Goal: Task Accomplishment & Management: Manage account settings

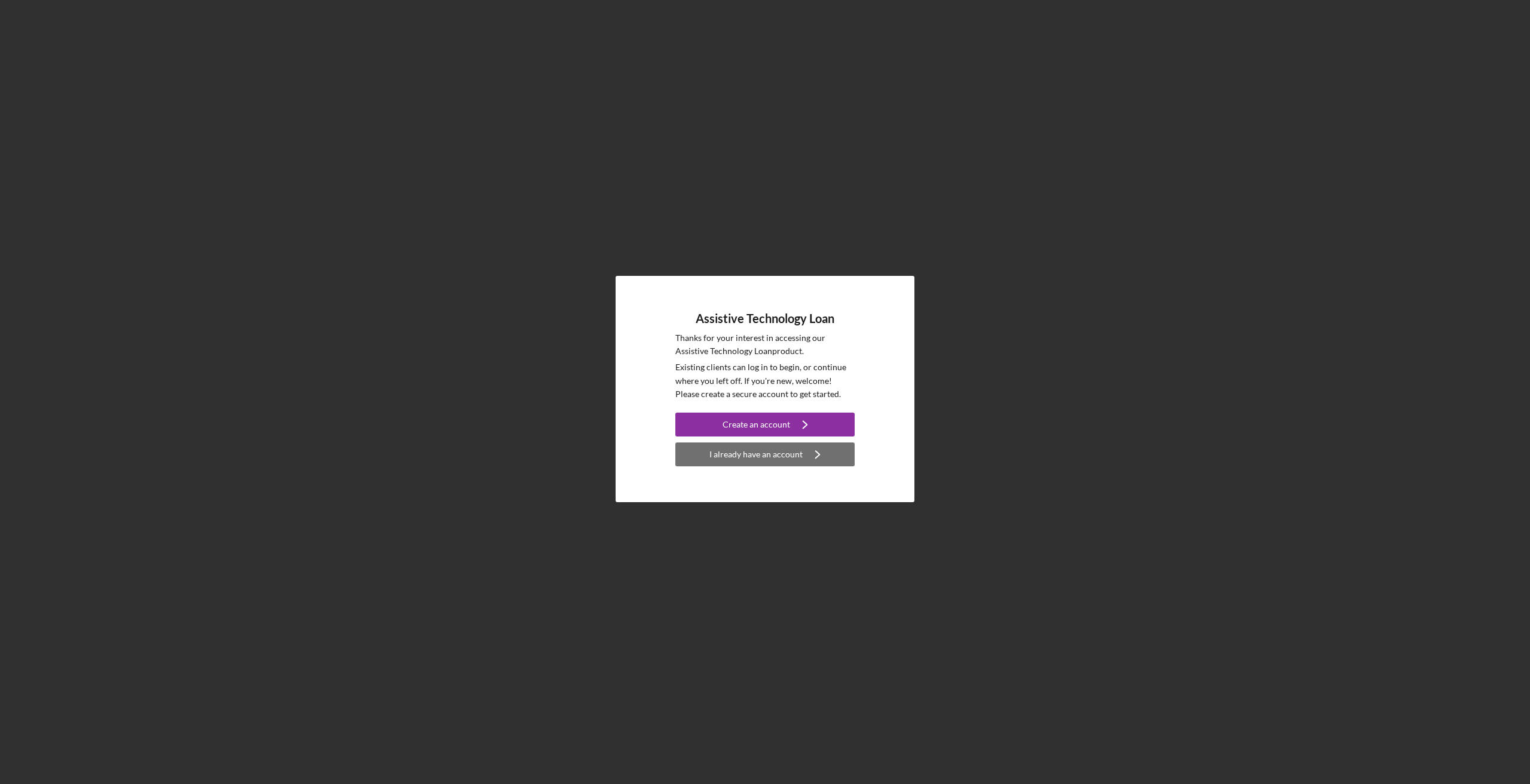
click at [789, 462] on div "I already have an account" at bounding box center [755, 454] width 93 height 24
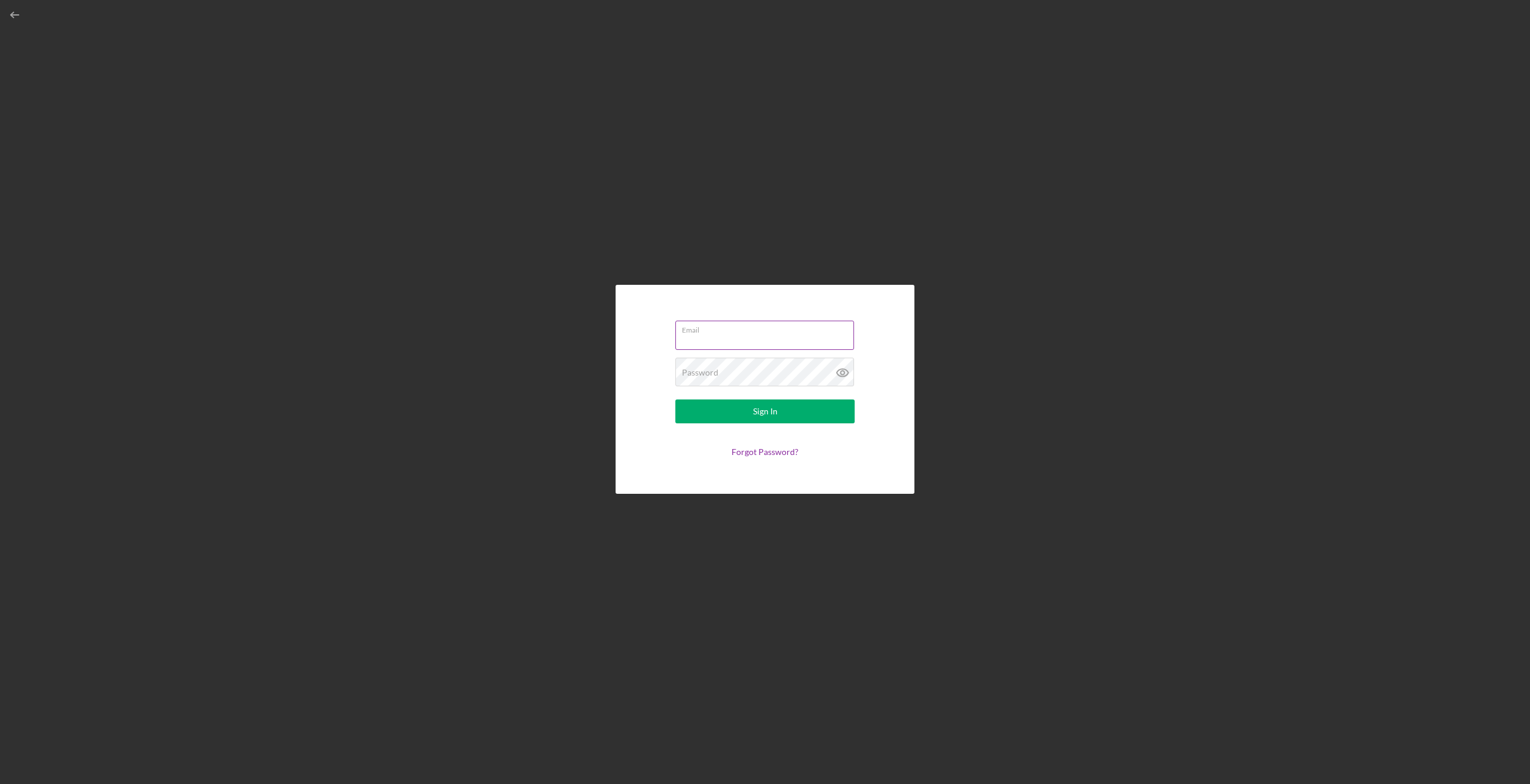
click at [762, 329] on div "Email" at bounding box center [764, 336] width 179 height 30
click at [763, 330] on div "Email Required" at bounding box center [764, 336] width 179 height 36
type input "[EMAIL_ADDRESS][DOMAIN_NAME]"
click at [675, 399] on button "Sign In" at bounding box center [764, 411] width 179 height 24
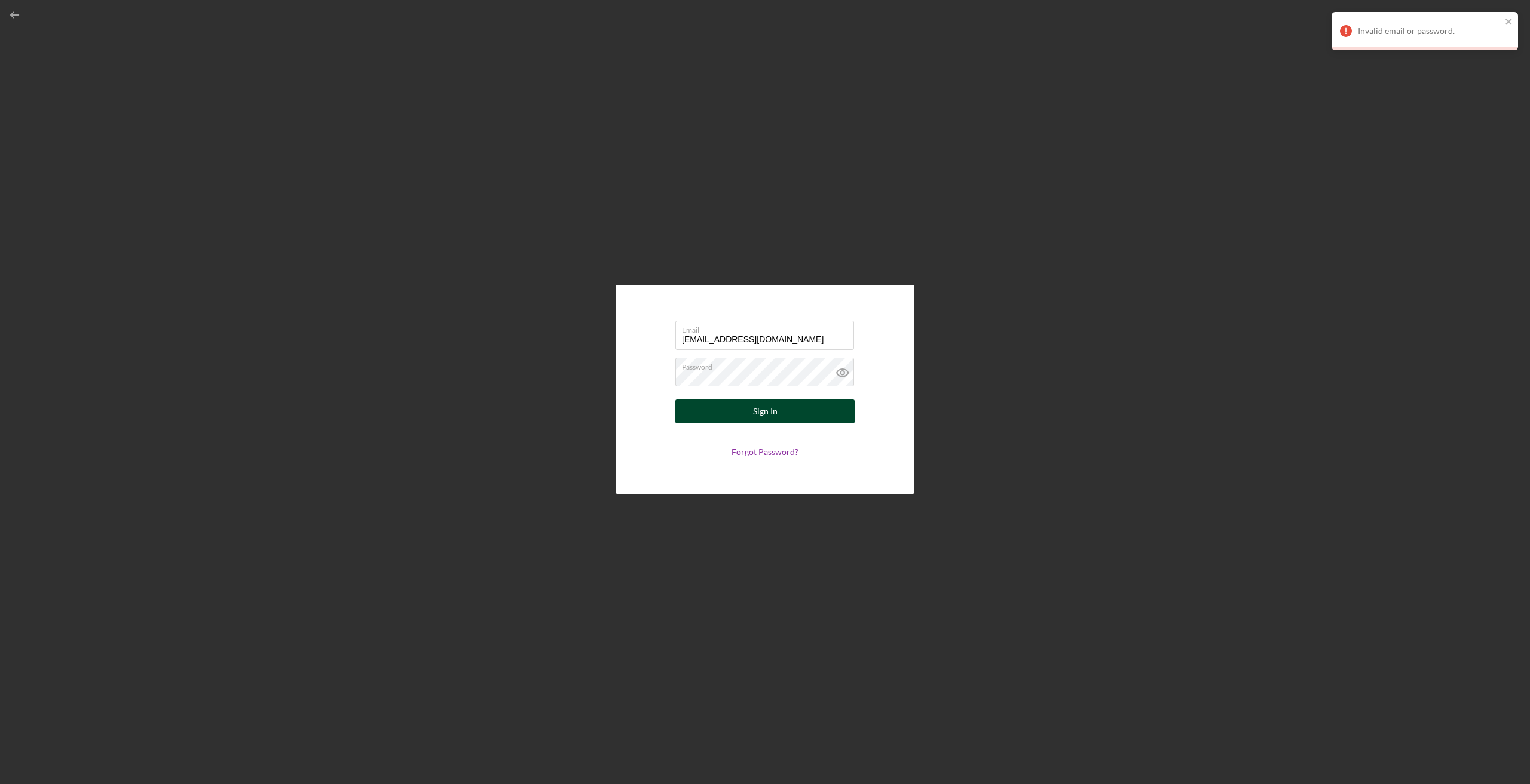
click at [761, 413] on div "Sign In" at bounding box center [765, 411] width 24 height 24
drag, startPoint x: 767, startPoint y: 411, endPoint x: 775, endPoint y: 411, distance: 8.0
click at [775, 410] on div "Sign In" at bounding box center [765, 411] width 24 height 24
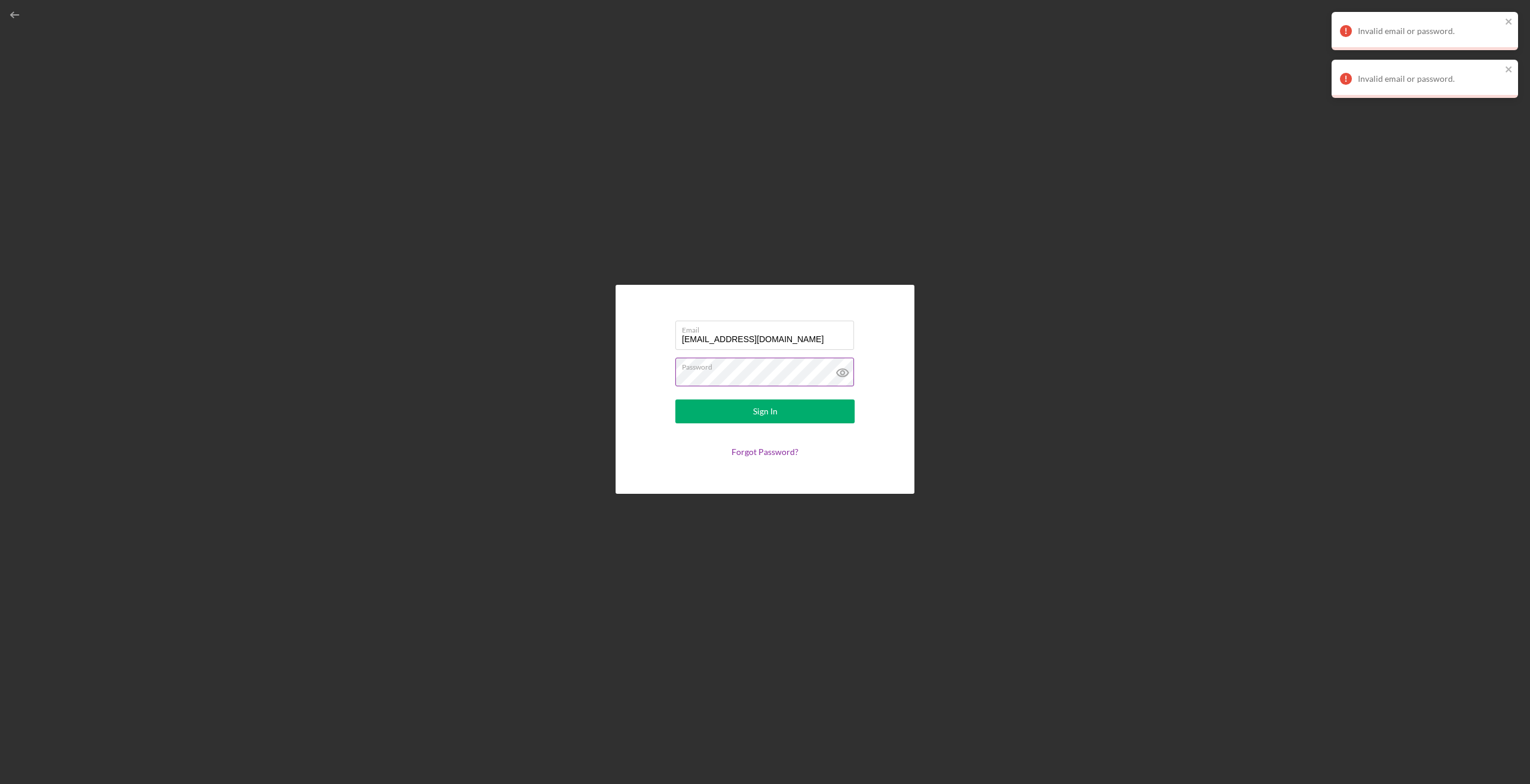
click at [842, 372] on icon at bounding box center [842, 372] width 30 height 30
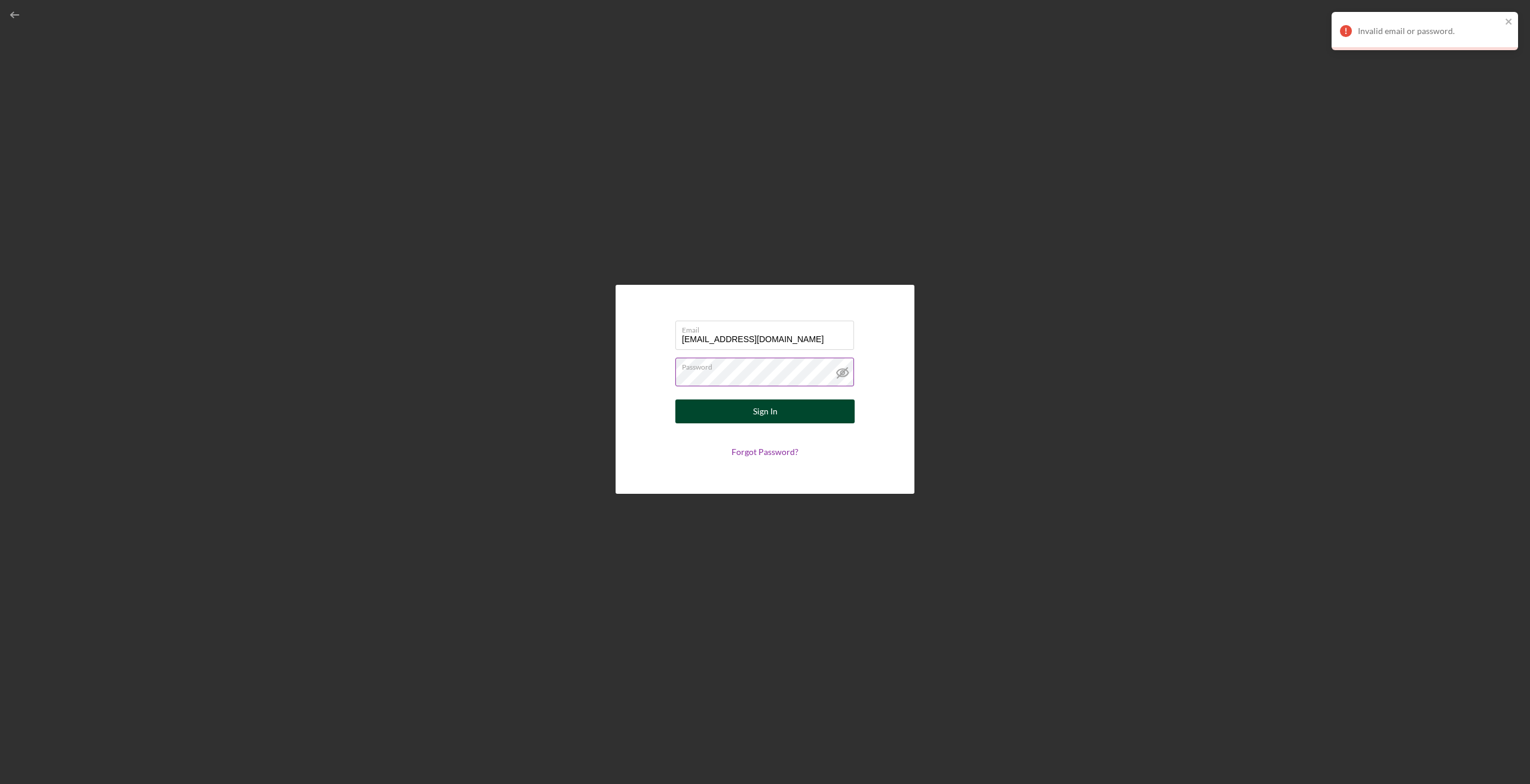
click at [771, 408] on div "Sign In" at bounding box center [765, 411] width 24 height 24
click at [761, 449] on link "Forgot Password?" at bounding box center [765, 452] width 67 height 10
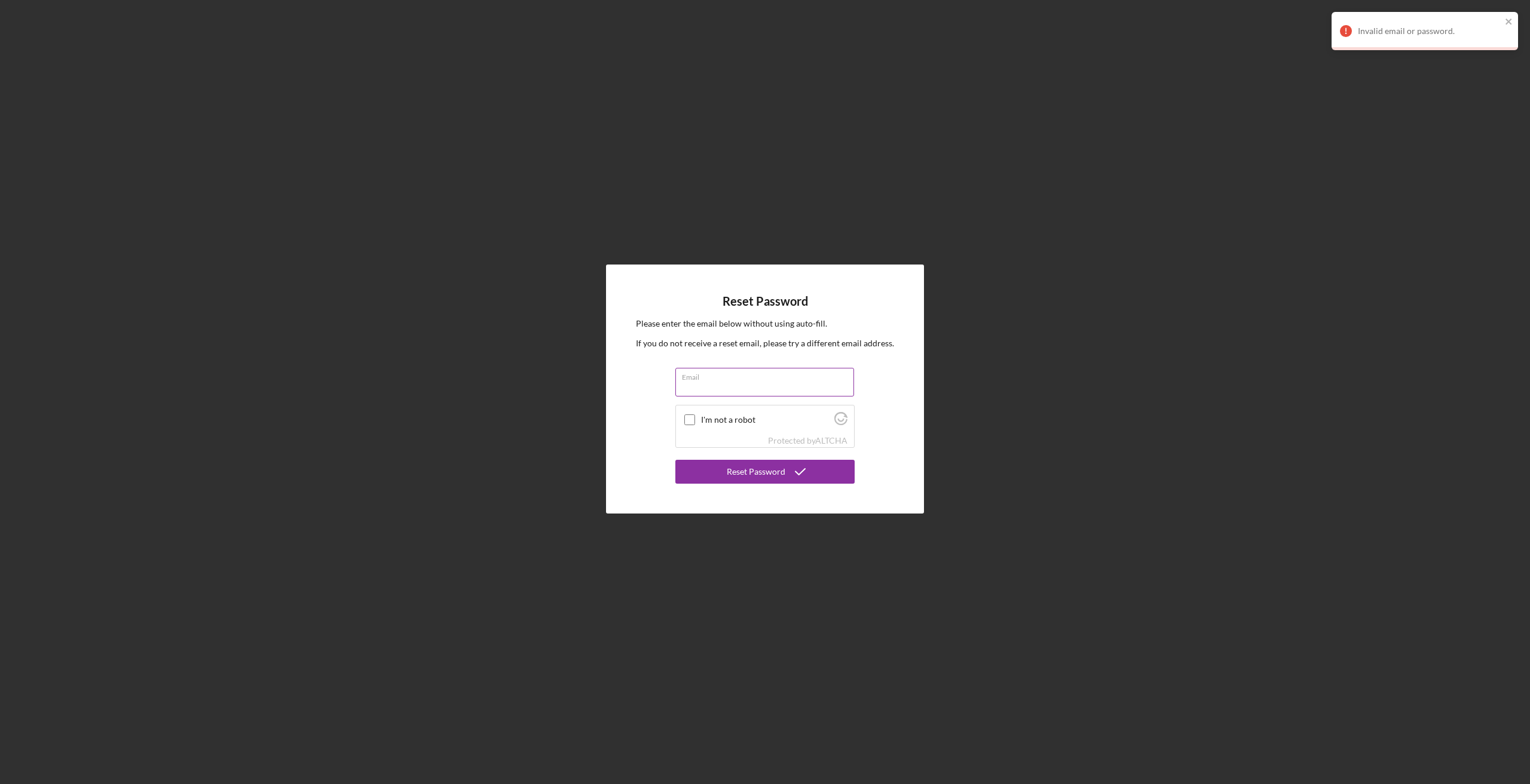
click at [735, 386] on input "Email" at bounding box center [764, 382] width 179 height 29
type input "[EMAIL_ADDRESS][DOMAIN_NAME]"
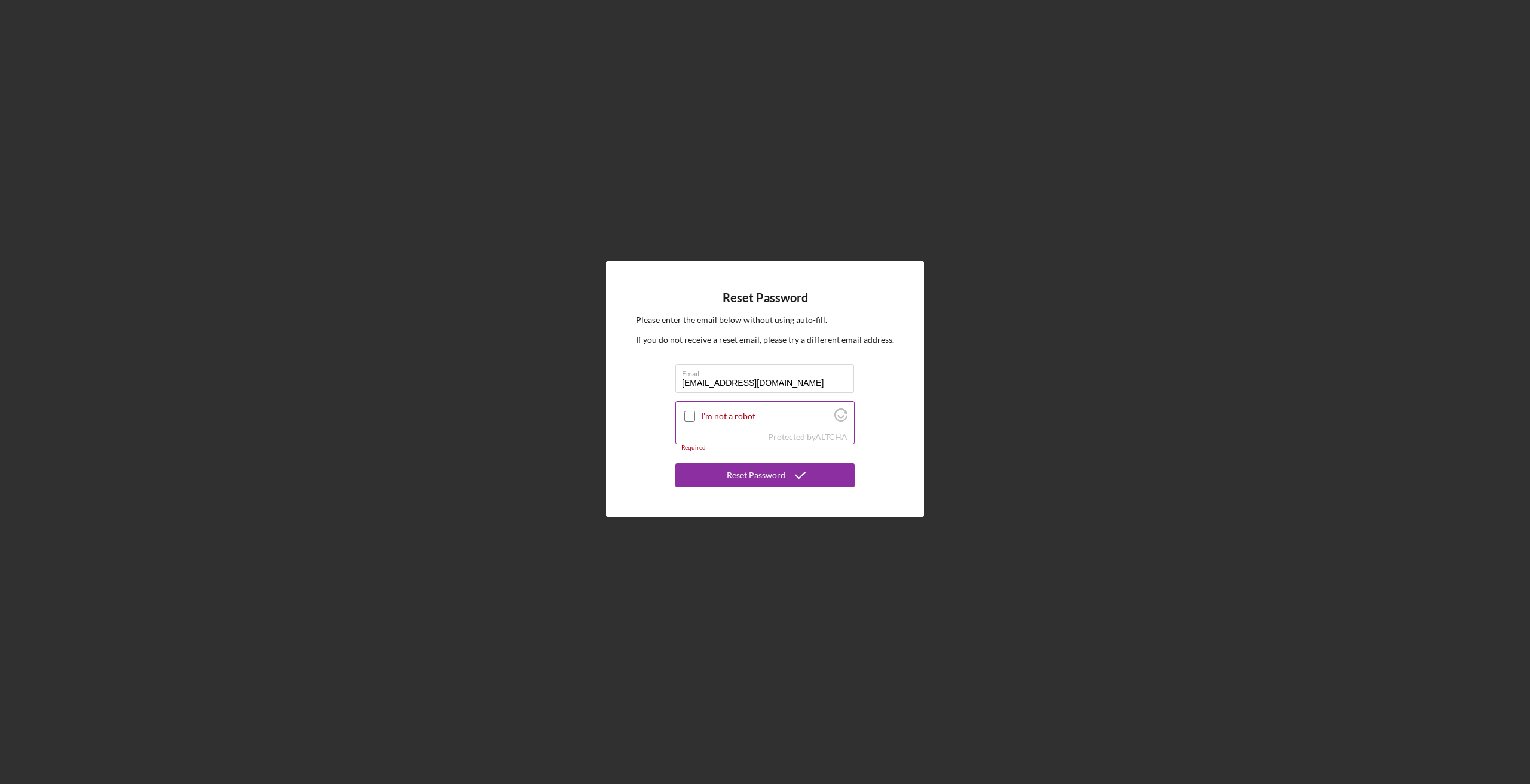
click at [691, 417] on input "I'm not a robot" at bounding box center [689, 416] width 11 height 11
checkbox input "true"
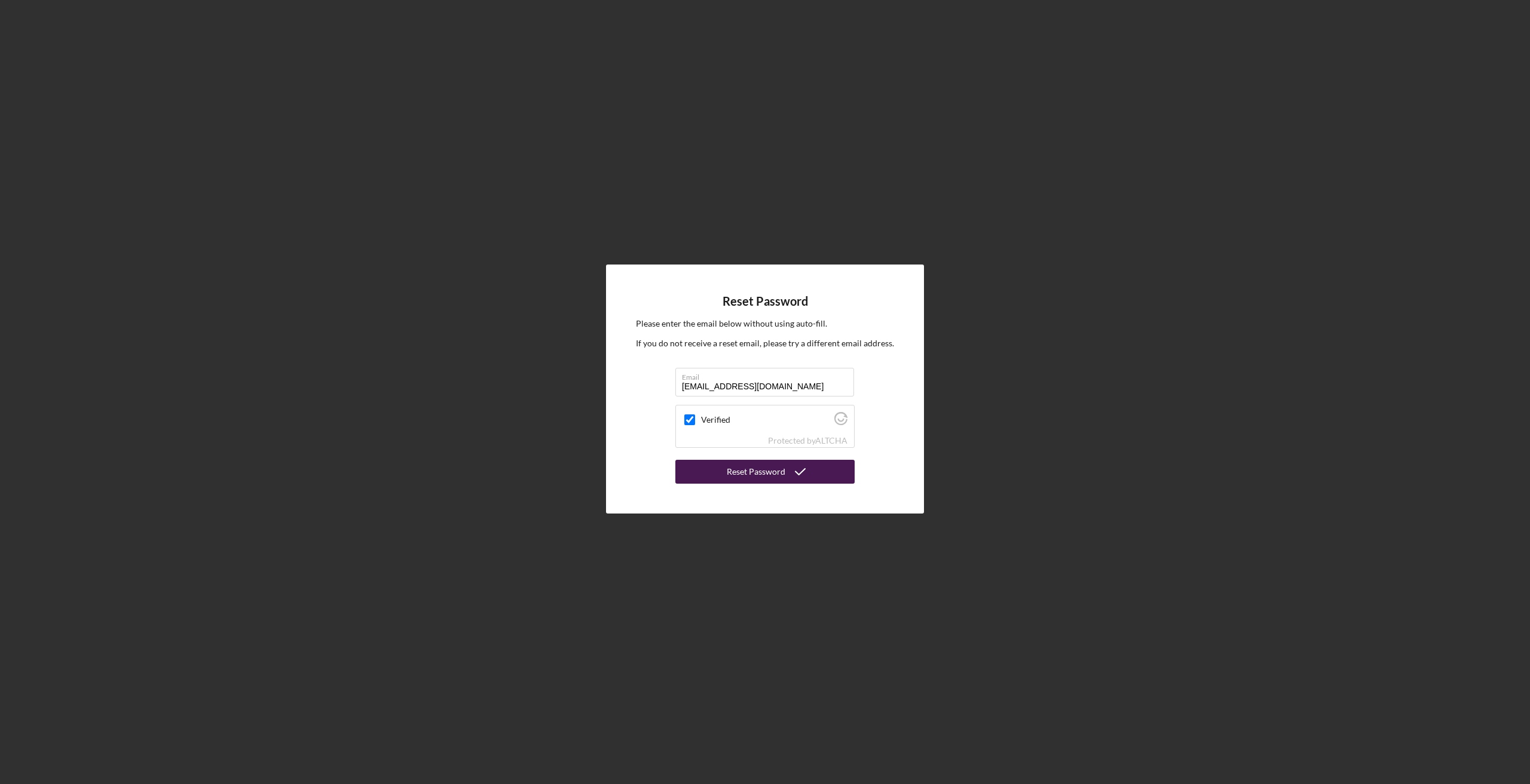
click at [775, 473] on div "Reset Password" at bounding box center [755, 471] width 58 height 24
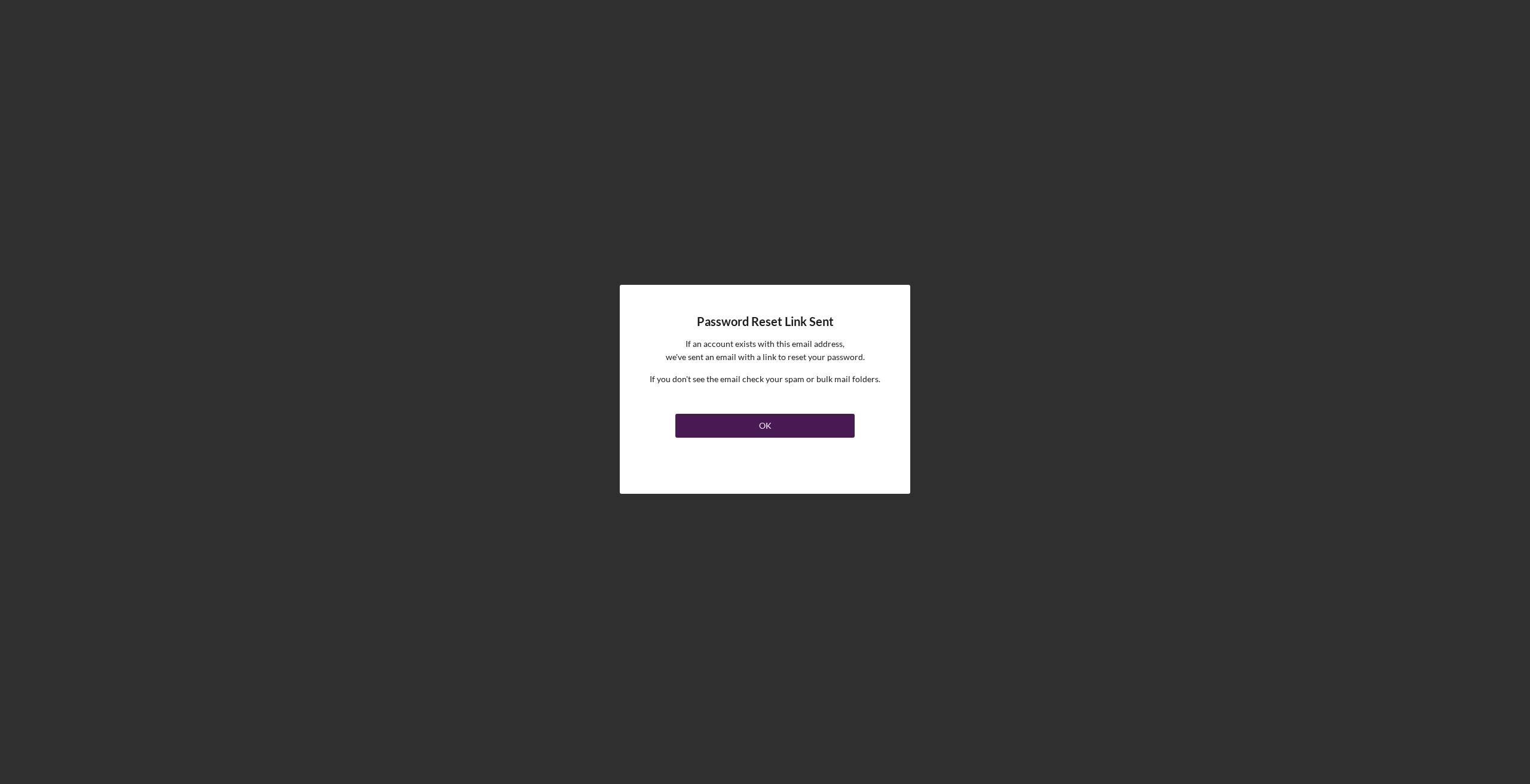
click at [762, 430] on div "OK" at bounding box center [765, 426] width 13 height 24
